Goal: Navigation & Orientation: Find specific page/section

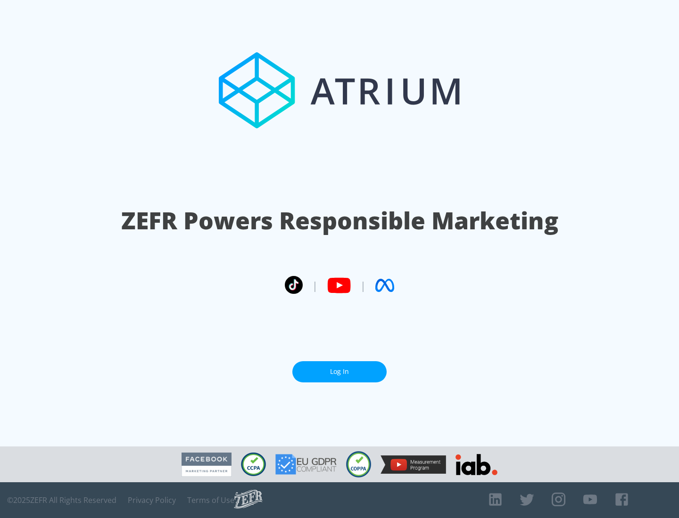
click at [339, 372] on link "Log In" at bounding box center [339, 371] width 94 height 21
